Goal: Task Accomplishment & Management: Use online tool/utility

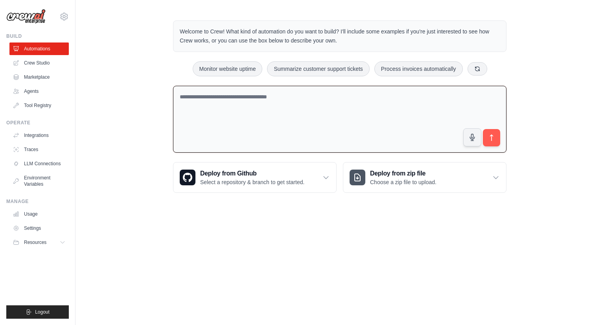
click at [286, 101] on textarea at bounding box center [340, 119] width 334 height 67
click at [244, 70] on button "Monitor website uptime" at bounding box center [228, 68] width 70 height 15
type textarea "**********"
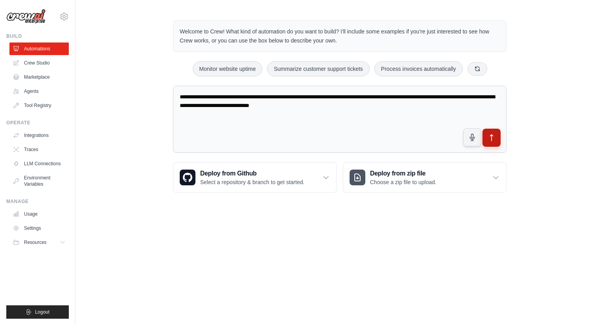
click at [489, 134] on icon "submit" at bounding box center [492, 138] width 8 height 8
click at [44, 63] on link "Crew Studio" at bounding box center [39, 63] width 59 height 13
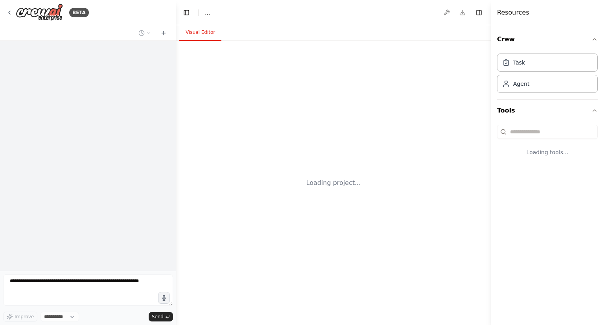
select select "****"
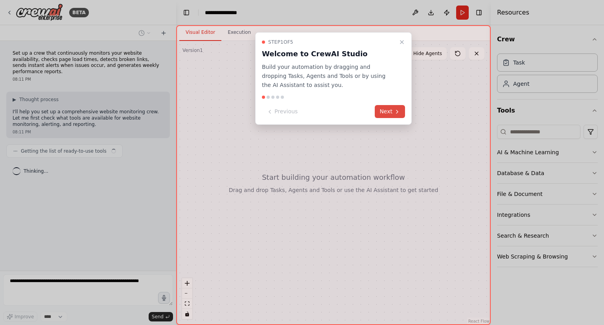
click at [389, 114] on button "Next" at bounding box center [390, 111] width 30 height 13
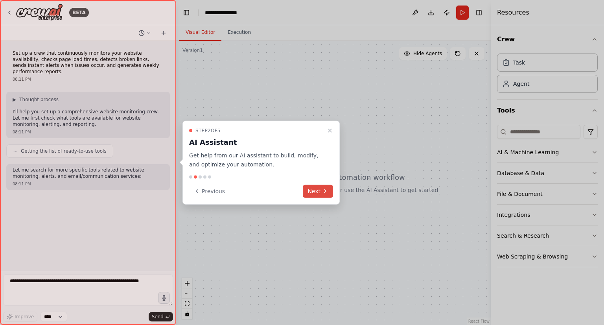
click at [319, 189] on button "Next" at bounding box center [318, 190] width 30 height 13
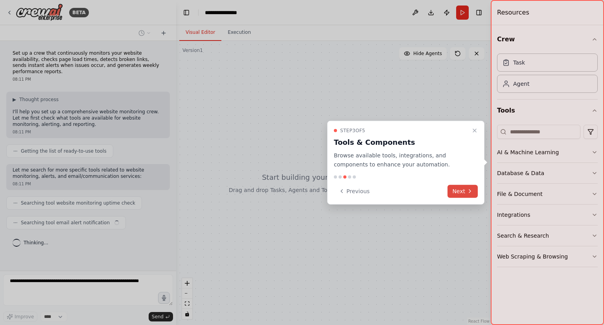
click at [458, 186] on button "Next" at bounding box center [463, 190] width 30 height 13
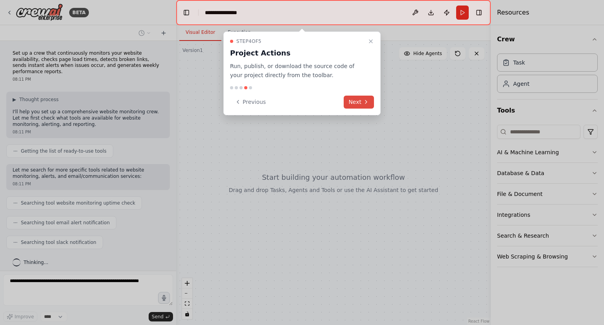
click at [356, 104] on button "Next" at bounding box center [359, 102] width 30 height 13
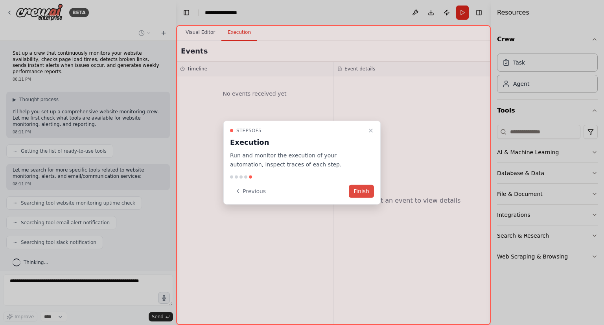
click at [360, 191] on button "Finish" at bounding box center [361, 190] width 25 height 13
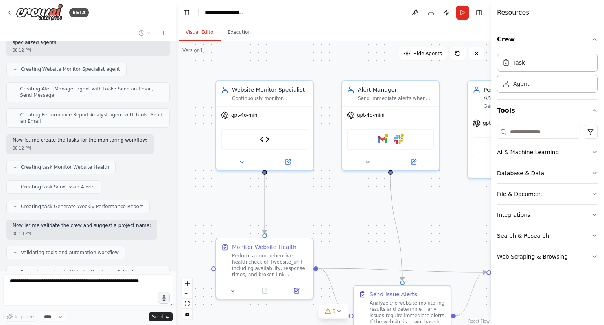
scroll to position [496, 0]
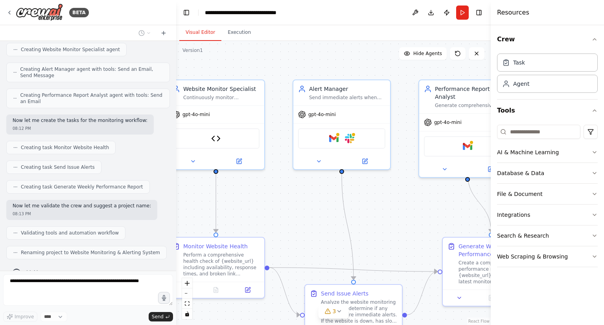
drag, startPoint x: 362, startPoint y: 225, endPoint x: 313, endPoint y: 224, distance: 48.8
click at [313, 224] on div ".deletable-edge-delete-btn { width: 20px; height: 20px; border: 0px solid #ffff…" at bounding box center [333, 183] width 315 height 284
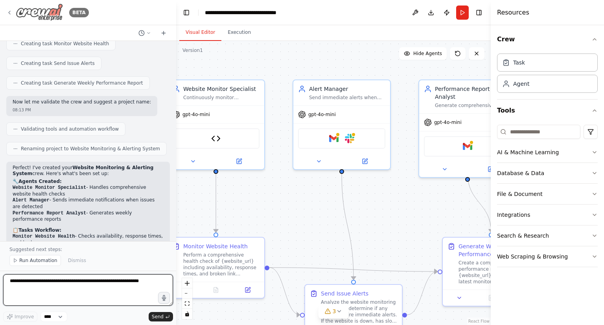
scroll to position [612, 0]
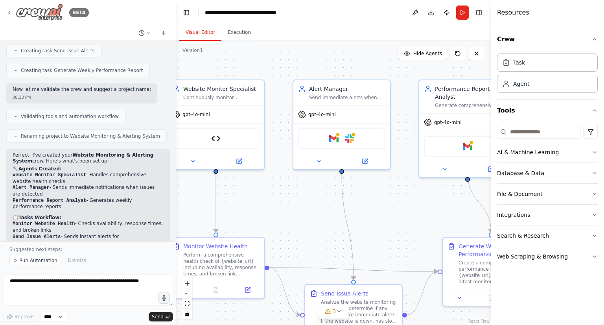
click at [8, 12] on icon at bounding box center [9, 12] width 6 height 6
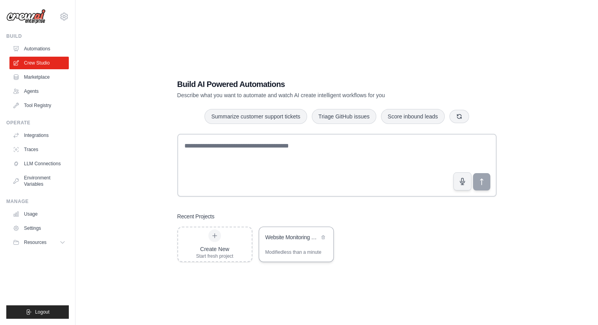
click at [290, 235] on div "Website Monitoring & Alerting System" at bounding box center [293, 237] width 54 height 8
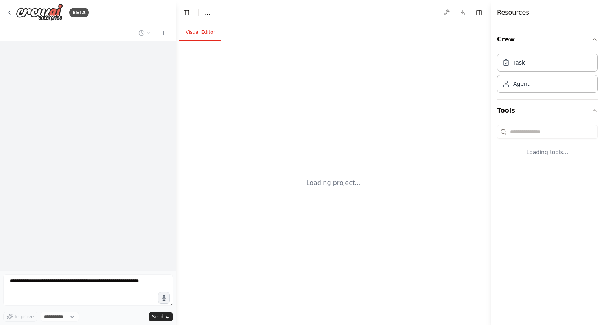
select select "****"
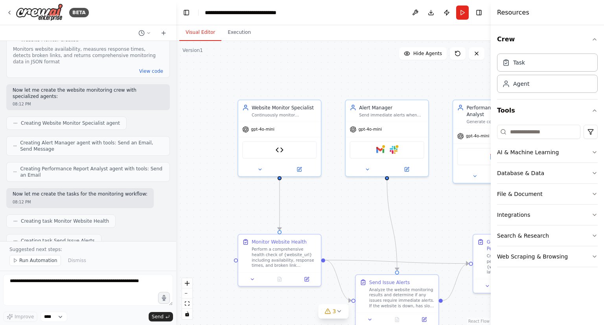
scroll to position [423, 0]
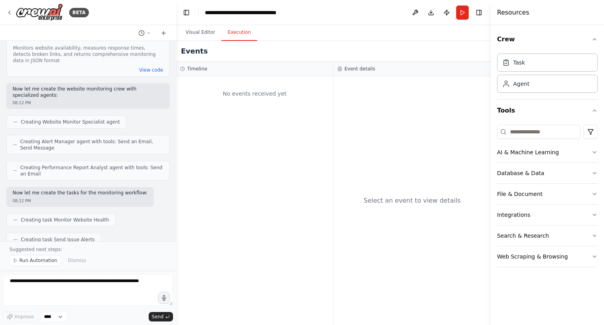
click at [234, 37] on button "Execution" at bounding box center [239, 32] width 36 height 17
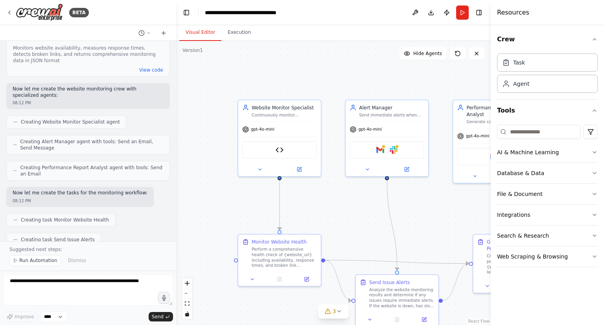
click at [209, 30] on button "Visual Editor" at bounding box center [200, 32] width 42 height 17
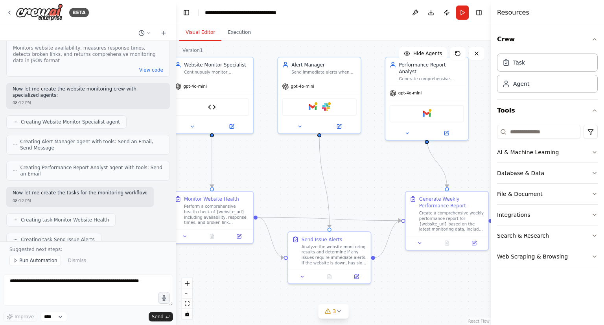
drag, startPoint x: 368, startPoint y: 193, endPoint x: 301, endPoint y: 150, distance: 80.1
click at [301, 150] on div ".deletable-edge-delete-btn { width: 20px; height: 20px; border: 0px solid #ffff…" at bounding box center [333, 183] width 315 height 284
click at [187, 303] on icon "fit view" at bounding box center [187, 303] width 5 height 4
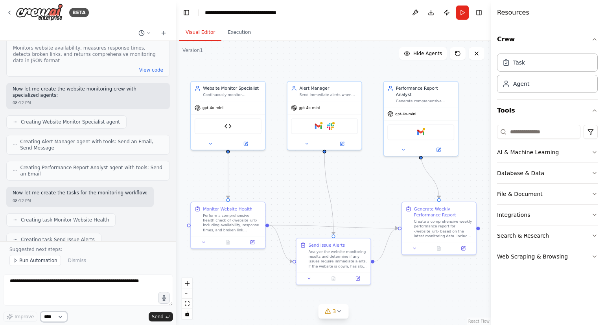
click at [50, 315] on select "****" at bounding box center [54, 317] width 27 height 10
click at [80, 316] on div "Improve **** Send" at bounding box center [88, 317] width 170 height 10
click at [245, 168] on div ".deletable-edge-delete-btn { width: 20px; height: 20px; border: 0px solid #ffff…" at bounding box center [333, 183] width 315 height 284
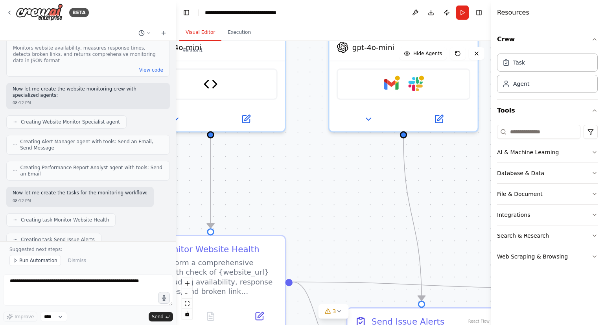
click at [245, 168] on div ".deletable-edge-delete-btn { width: 20px; height: 20px; border: 0px solid #ffff…" at bounding box center [333, 183] width 315 height 284
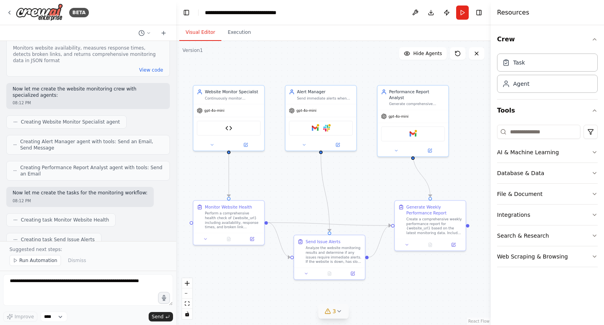
click at [337, 310] on icon at bounding box center [339, 311] width 6 height 6
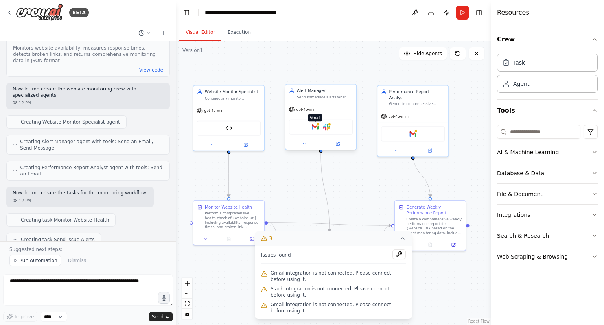
click at [312, 128] on img at bounding box center [315, 127] width 7 height 7
click at [299, 144] on button at bounding box center [304, 143] width 33 height 7
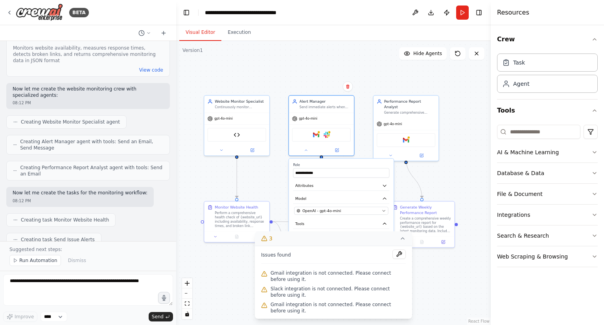
click at [402, 240] on icon at bounding box center [403, 238] width 6 height 6
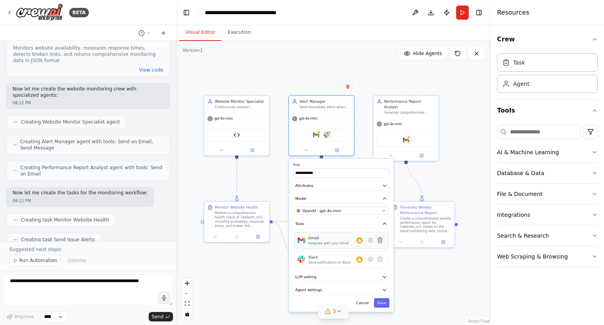
click at [380, 238] on icon at bounding box center [380, 240] width 4 height 5
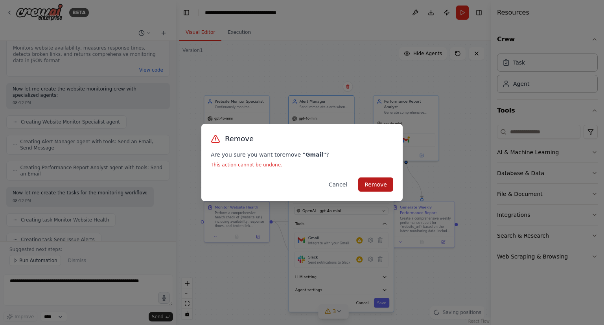
click at [373, 181] on button "Remove" at bounding box center [375, 184] width 35 height 14
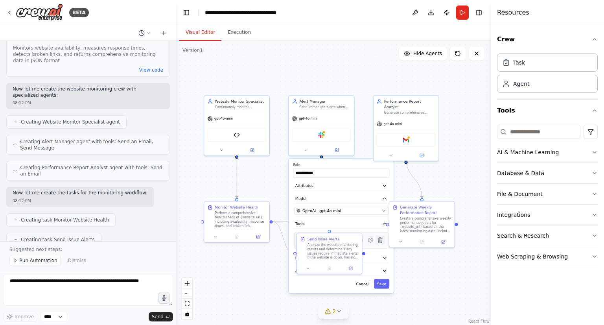
click at [380, 242] on icon at bounding box center [380, 240] width 6 height 6
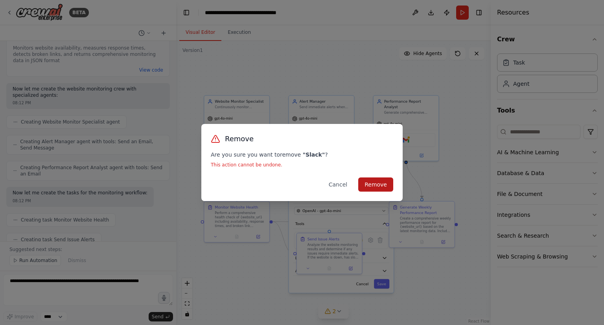
click at [379, 183] on button "Remove" at bounding box center [375, 184] width 35 height 14
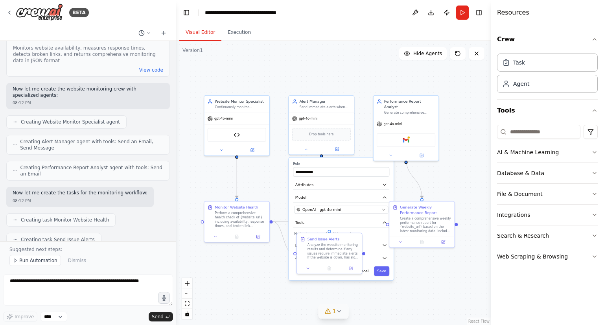
click at [377, 237] on div "**********" at bounding box center [341, 219] width 105 height 122
click at [349, 268] on button at bounding box center [351, 267] width 18 height 6
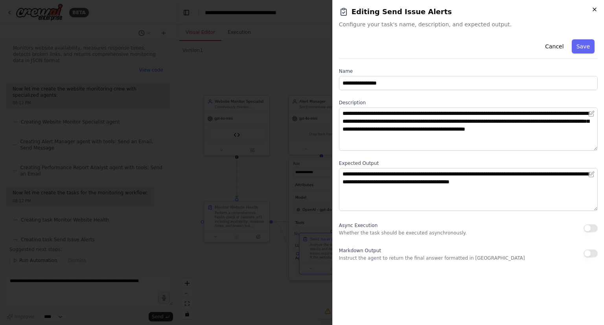
click at [594, 9] on icon "button" at bounding box center [594, 9] width 3 height 3
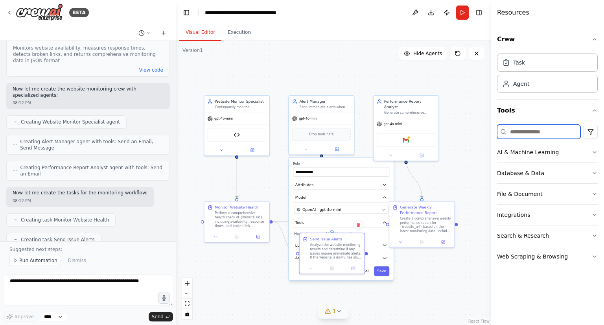
click at [521, 133] on input at bounding box center [538, 132] width 83 height 14
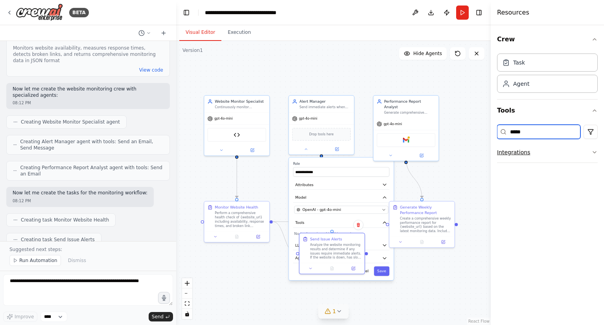
type input "*****"
click at [522, 151] on button "Integrations" at bounding box center [547, 152] width 101 height 20
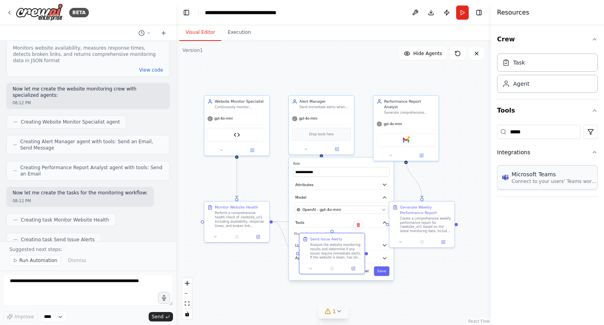
click at [531, 178] on p "Connect to your users’ Teams workspaces" at bounding box center [555, 181] width 87 height 6
click at [557, 179] on p "Connect to your users’ Teams workspaces" at bounding box center [555, 181] width 87 height 6
click at [567, 179] on p "Connect to your users’ Teams workspaces" at bounding box center [555, 181] width 87 height 6
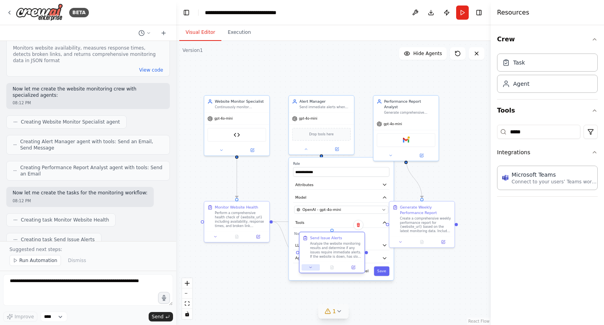
click at [311, 268] on icon at bounding box center [311, 267] width 4 height 4
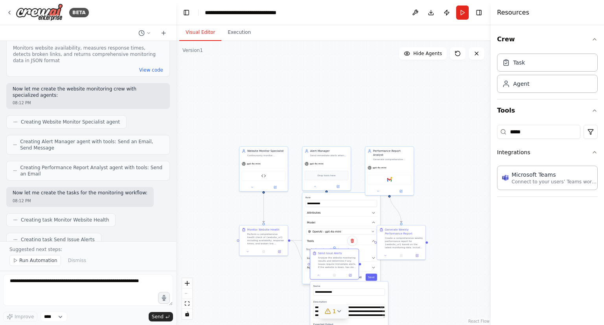
click at [444, 228] on div ".deletable-edge-delete-btn { width: 20px; height: 20px; border: 0px solid #ffff…" at bounding box center [333, 183] width 315 height 284
click at [187, 302] on icon "fit view" at bounding box center [187, 303] width 5 height 4
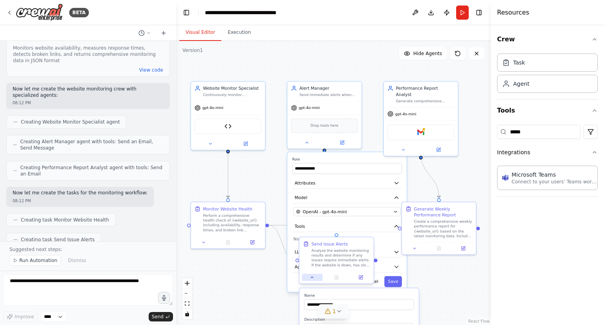
click at [312, 278] on icon at bounding box center [312, 277] width 5 height 5
click at [387, 242] on div "**********" at bounding box center [347, 222] width 119 height 140
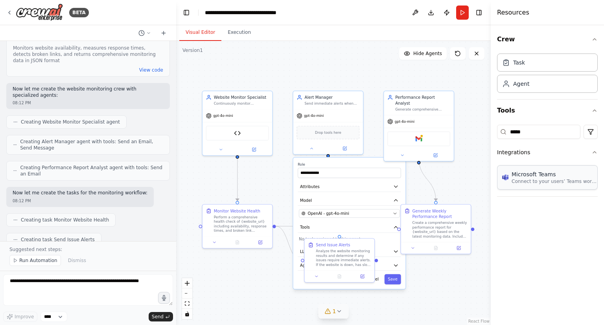
click at [520, 178] on p "Connect to your users’ Teams workspaces" at bounding box center [555, 181] width 87 height 6
click at [521, 186] on div "Microsoft Teams Connect to your users’ Teams workspaces" at bounding box center [547, 177] width 101 height 24
click at [361, 274] on icon at bounding box center [363, 275] width 4 height 4
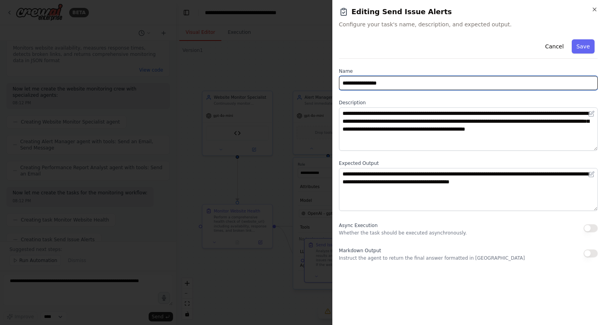
click at [403, 84] on input "**********" at bounding box center [468, 83] width 259 height 14
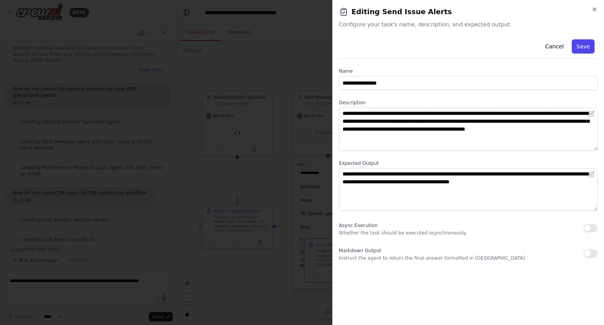
click at [583, 50] on button "Save" at bounding box center [583, 46] width 23 height 14
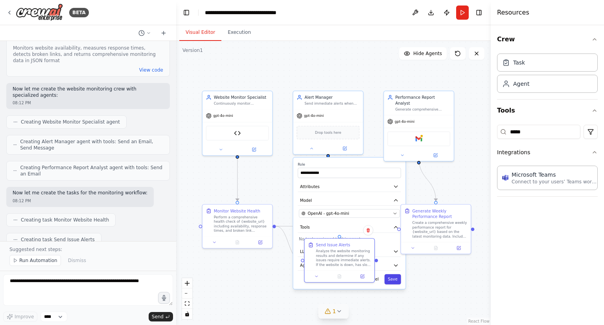
click at [394, 276] on button "Save" at bounding box center [393, 279] width 17 height 10
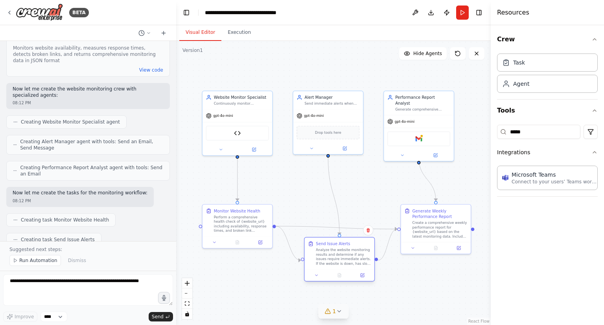
click at [338, 254] on div "Analyze the website monitoring results and determine if any issues require imme…" at bounding box center [343, 257] width 55 height 18
click at [365, 275] on icon at bounding box center [362, 275] width 5 height 5
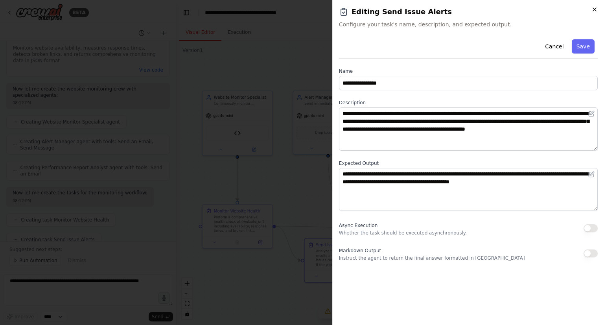
click at [594, 11] on icon "button" at bounding box center [595, 9] width 6 height 6
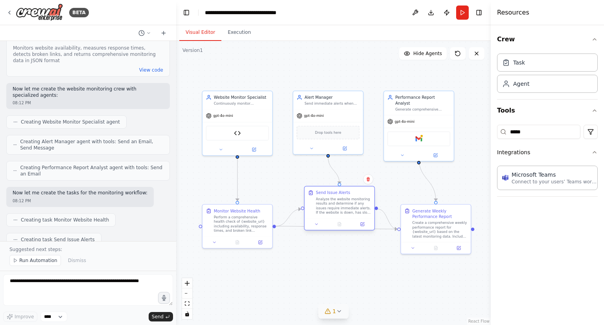
drag, startPoint x: 341, startPoint y: 245, endPoint x: 339, endPoint y: 194, distance: 50.4
click at [339, 194] on div "Send Issue Alerts" at bounding box center [333, 193] width 34 height 6
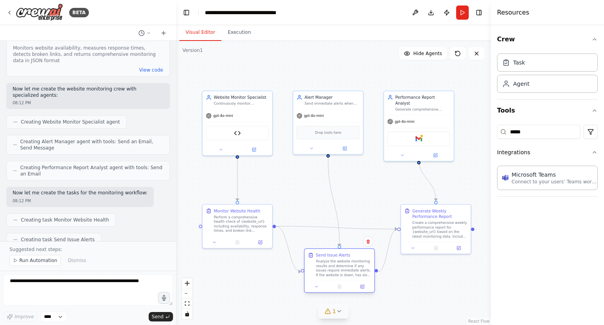
drag, startPoint x: 341, startPoint y: 199, endPoint x: 340, endPoint y: 259, distance: 60.2
click at [340, 259] on div "Analyze the website monitoring results and determine if any issues require imme…" at bounding box center [343, 268] width 55 height 18
click at [340, 275] on div "Analyze the website monitoring results and determine if any issues require imme…" at bounding box center [343, 268] width 55 height 18
click at [313, 291] on div at bounding box center [340, 286] width 70 height 12
click at [318, 285] on icon at bounding box center [316, 286] width 5 height 5
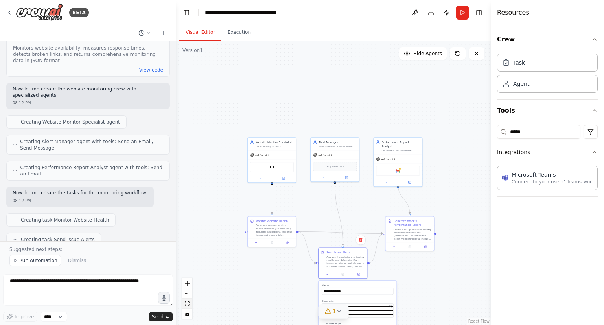
click at [187, 304] on icon "fit view" at bounding box center [187, 303] width 5 height 4
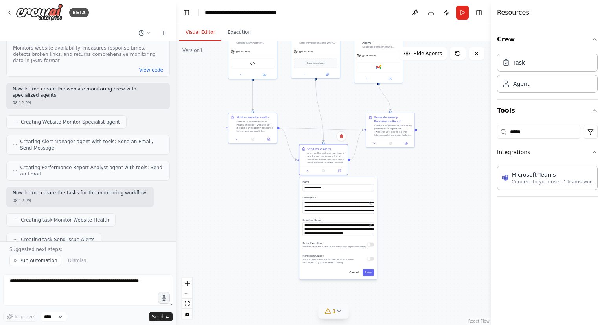
drag, startPoint x: 297, startPoint y: 283, endPoint x: 288, endPoint y: 203, distance: 80.3
click at [288, 203] on div ".deletable-edge-delete-btn { width: 20px; height: 20px; border: 0px solid #ffff…" at bounding box center [333, 183] width 315 height 284
click at [356, 275] on button "Cancel" at bounding box center [354, 272] width 14 height 7
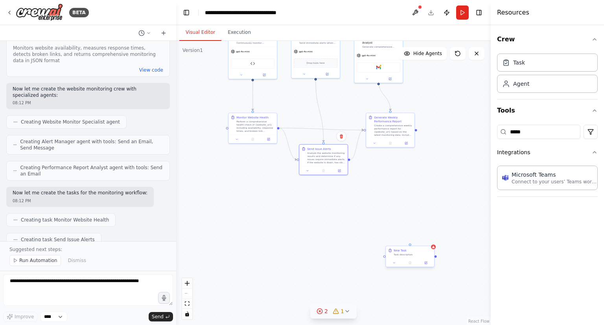
click at [422, 255] on div "Task description" at bounding box center [413, 254] width 38 height 3
click at [428, 239] on icon at bounding box center [427, 238] width 3 height 4
click at [404, 240] on button "Confirm" at bounding box center [406, 238] width 28 height 9
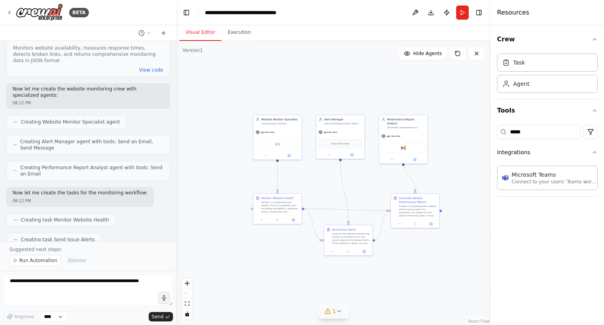
drag, startPoint x: 375, startPoint y: 166, endPoint x: 400, endPoint y: 246, distance: 84.4
click at [400, 246] on div ".deletable-edge-delete-btn { width: 20px; height: 20px; border: 0px solid #ffff…" at bounding box center [333, 183] width 315 height 284
